Goal: Register for event/course

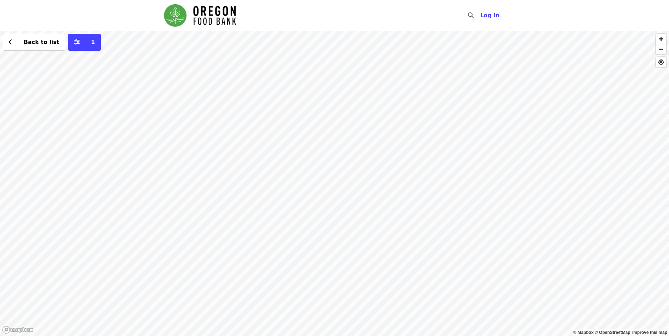
drag, startPoint x: 171, startPoint y: 104, endPoint x: 323, endPoint y: 207, distance: 183.7
click at [323, 207] on div "Back to list 1" at bounding box center [334, 183] width 669 height 305
click at [497, 159] on div "Back to list 1" at bounding box center [334, 183] width 669 height 305
click at [489, 173] on span "See 2 actions at this location" at bounding box center [492, 170] width 92 height 7
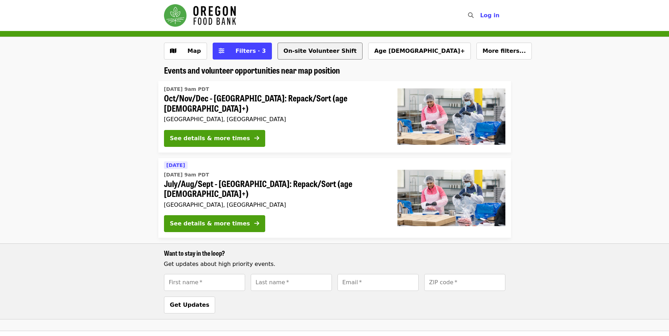
click at [297, 52] on button "On-site Volunteer Shift" at bounding box center [319, 51] width 85 height 17
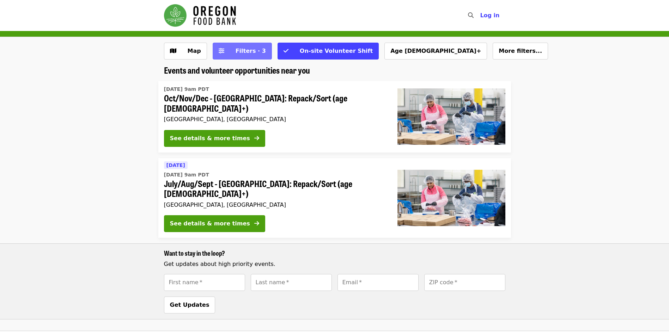
click at [257, 53] on button "Filters · 3" at bounding box center [242, 51] width 59 height 17
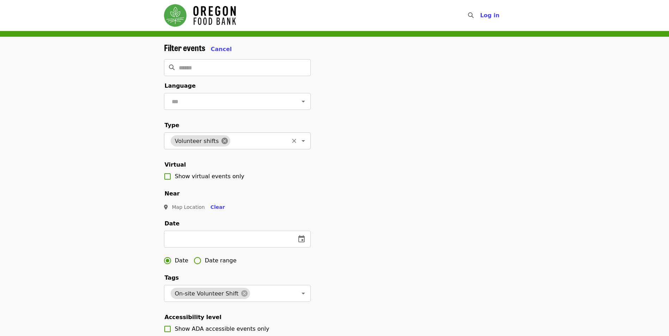
click at [221, 145] on icon at bounding box center [225, 141] width 8 height 8
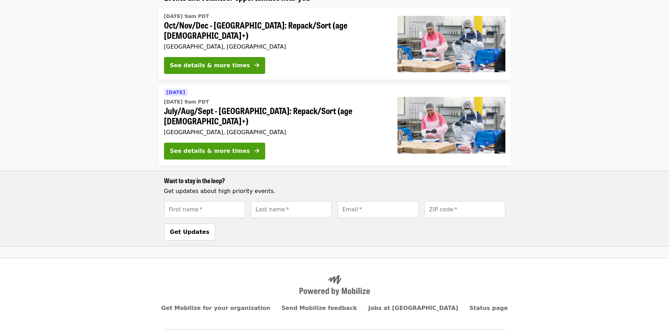
scroll to position [454, 0]
